Goal: Task Accomplishment & Management: Manage account settings

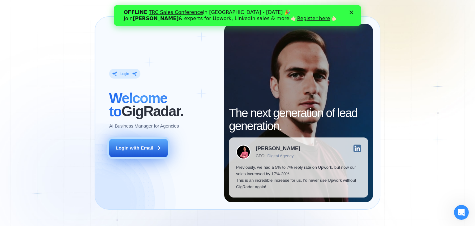
click at [151, 147] on div "Login with Email" at bounding box center [135, 147] width 38 height 6
